Goal: Task Accomplishment & Management: Manage account settings

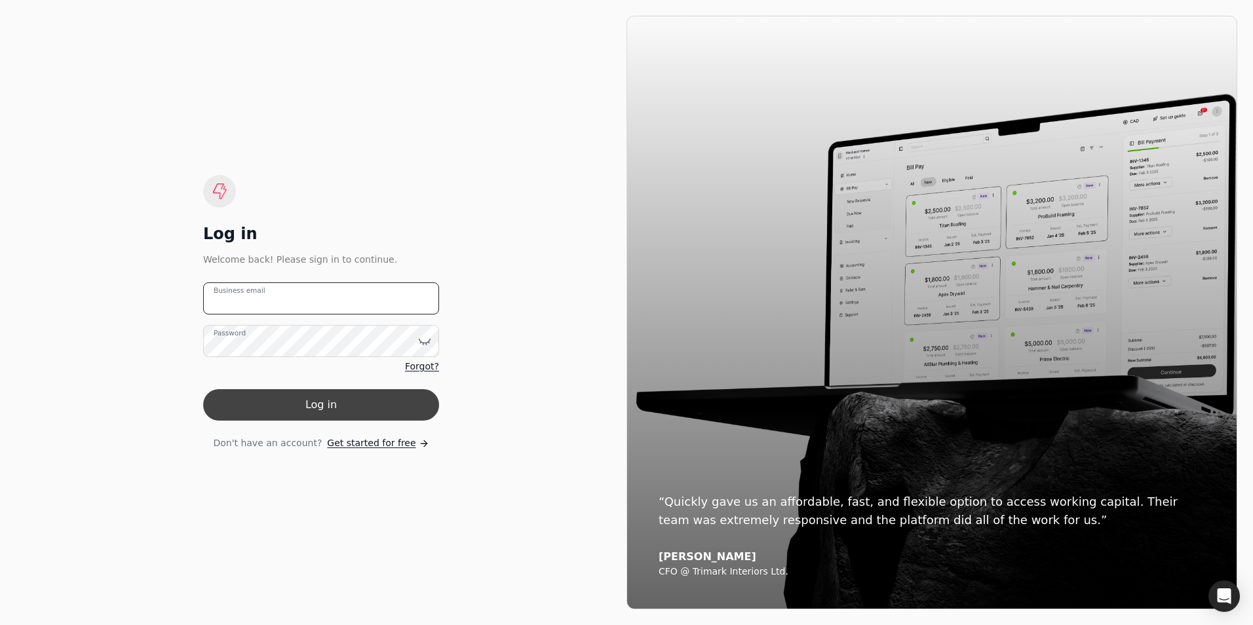
type email "[PERSON_NAME][EMAIL_ADDRESS][DOMAIN_NAME]"
click at [329, 407] on button "Log in" at bounding box center [321, 404] width 236 height 31
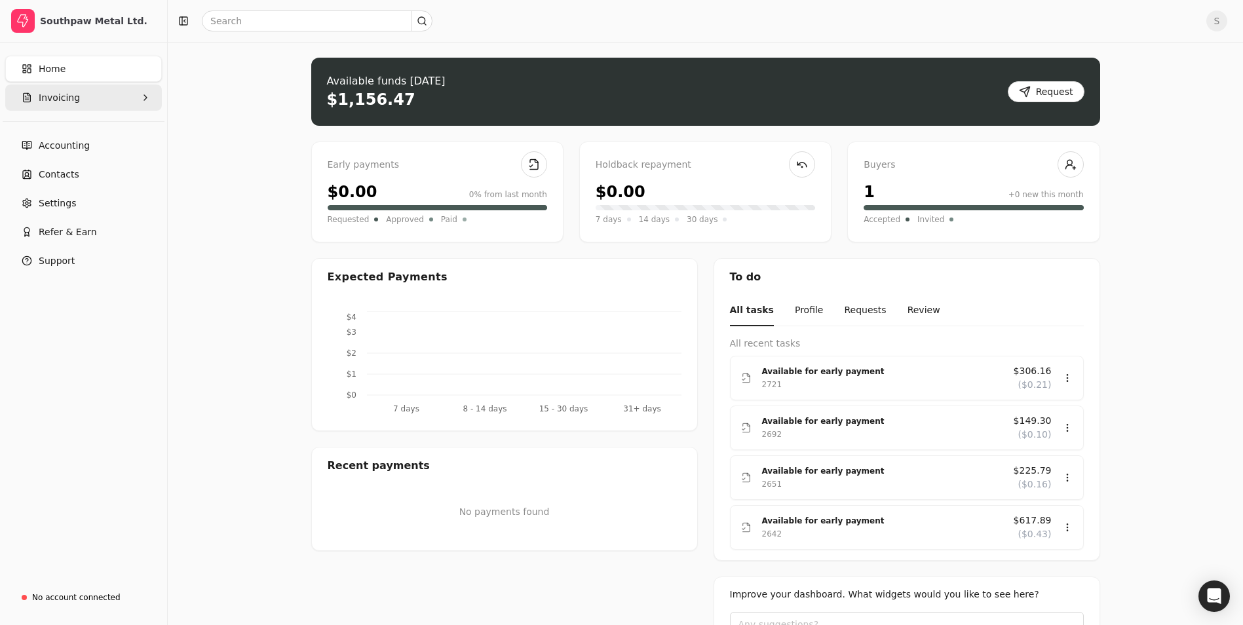
click at [81, 107] on button "Invoicing" at bounding box center [83, 98] width 157 height 26
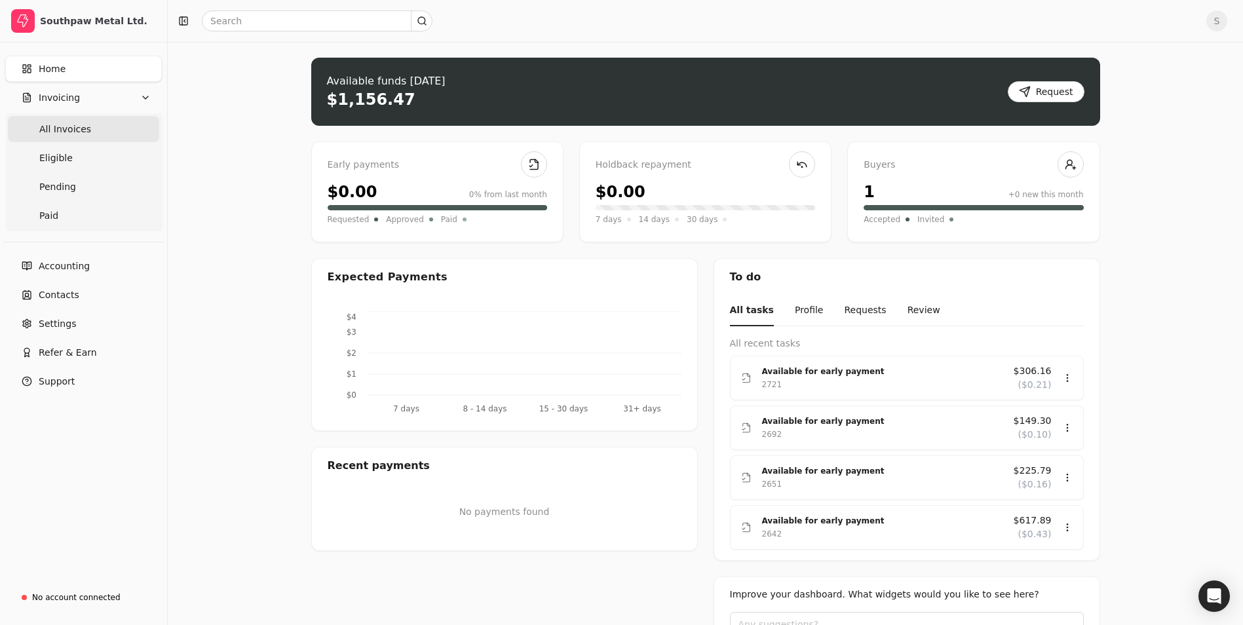
click at [71, 139] on Invoices "All Invoices" at bounding box center [83, 129] width 151 height 26
